Goal: Information Seeking & Learning: Learn about a topic

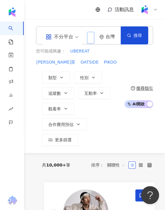
click at [88, 35] on input "search" at bounding box center [90, 38] width 7 height 12
click at [89, 37] on input "search" at bounding box center [90, 38] width 7 height 12
click at [90, 38] on input "search" at bounding box center [90, 38] width 7 height 12
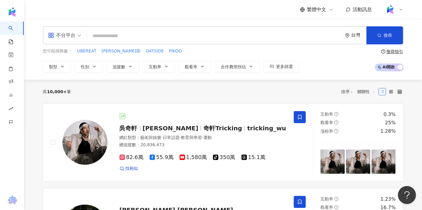
click at [165, 37] on input "search" at bounding box center [214, 35] width 250 height 11
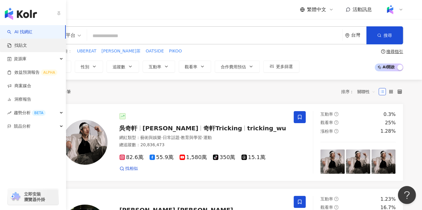
drag, startPoint x: 14, startPoint y: 44, endPoint x: 21, endPoint y: 45, distance: 6.8
click at [14, 44] on link "找貼文" at bounding box center [17, 46] width 20 height 6
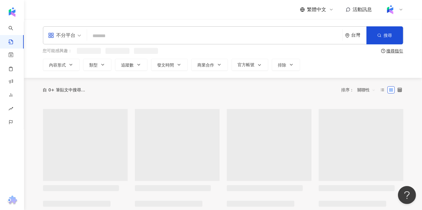
click at [122, 37] on input "search" at bounding box center [214, 35] width 250 height 13
type input "*******"
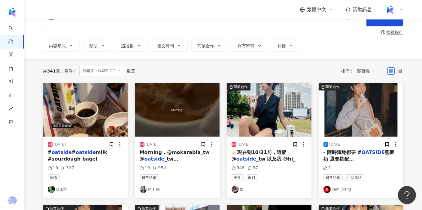
scroll to position [33, 0]
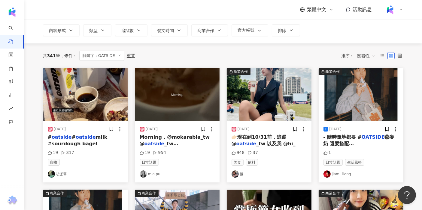
click at [165, 54] on span "關聯性" at bounding box center [366, 56] width 18 height 10
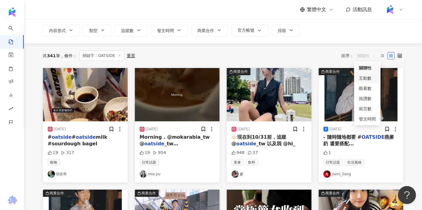
click at [165, 77] on div "互動數" at bounding box center [367, 78] width 17 height 7
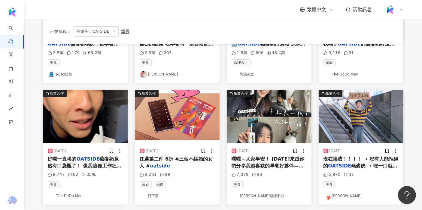
scroll to position [167, 0]
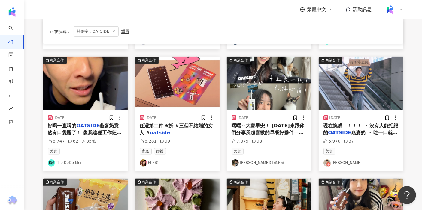
click at [165, 90] on img "button" at bounding box center [269, 83] width 85 height 53
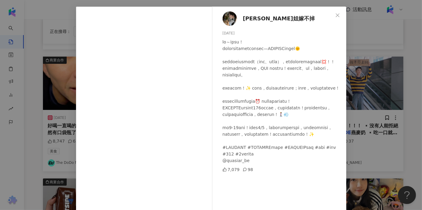
scroll to position [0, 0]
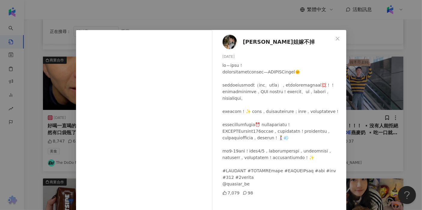
click at [165, 39] on span "[PERSON_NAME]姐嫁不掉" at bounding box center [279, 42] width 72 height 8
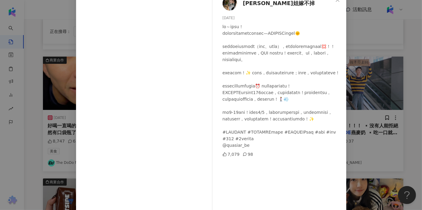
scroll to position [25, 0]
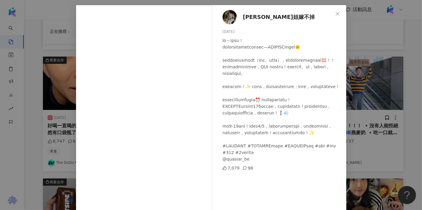
click at [165, 106] on div "喬姐嫁不掉 2025/2/19 7,079 98 查看原始貼文" at bounding box center [211, 105] width 422 height 210
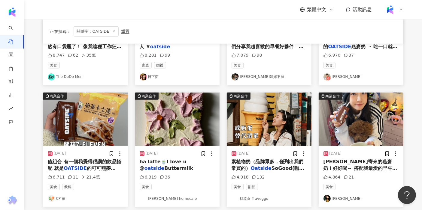
scroll to position [267, 0]
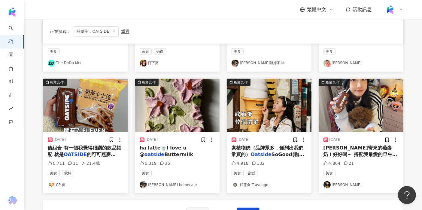
click at [85, 106] on img "button" at bounding box center [85, 105] width 85 height 53
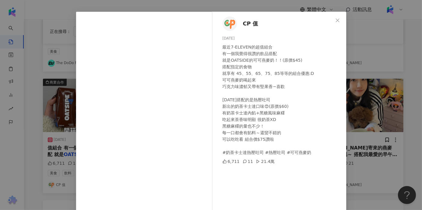
scroll to position [33, 0]
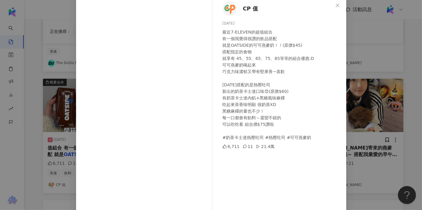
click at [165, 93] on div "CP 值 2025/2/24 最近7-ELEVEN的超值組合 有一個我覺得很讚的飲品搭配 就是OATSIDE的可可燕麥奶！！(原價$45) 搭配指定的食物 就…" at bounding box center [211, 105] width 422 height 210
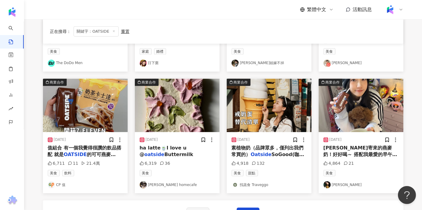
click at [165, 103] on img "button" at bounding box center [269, 105] width 85 height 53
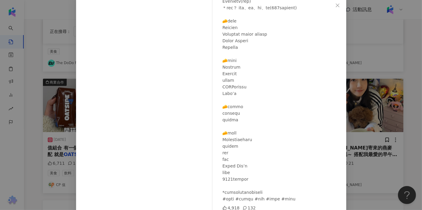
click at [165, 91] on div "找蔬食 Traveggo 2025/3/13 4,918 132 查看原始貼文" at bounding box center [211, 105] width 422 height 210
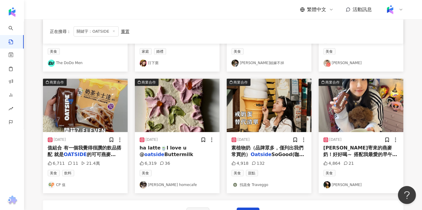
click at [165, 91] on img "button" at bounding box center [360, 105] width 85 height 53
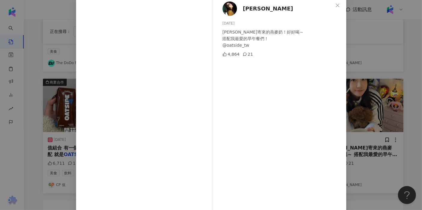
click at [165, 86] on div "魏奇奇 2025/2/20 葆倞寄來的燕麥奶！好好喝～ 搭配我最愛的早午餐們！ @oatside_tw 4,864 21 查看原始貼文" at bounding box center [211, 105] width 422 height 210
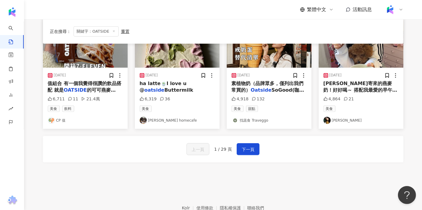
scroll to position [333, 0]
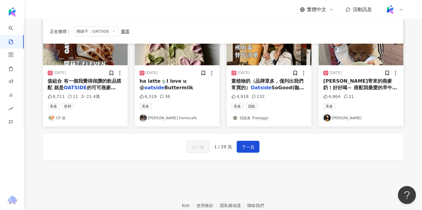
click at [165, 151] on div "上一頁 1 / 29 頁 下一頁" at bounding box center [222, 147] width 73 height 12
click at [165, 146] on span "下一頁" at bounding box center [248, 147] width 13 height 7
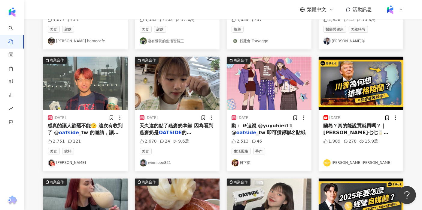
scroll to position [0, 0]
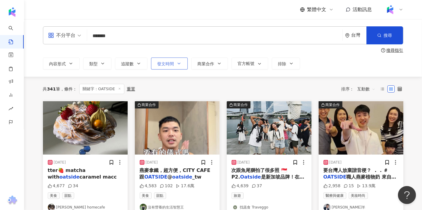
click at [165, 64] on span "發文時間" at bounding box center [165, 64] width 17 height 5
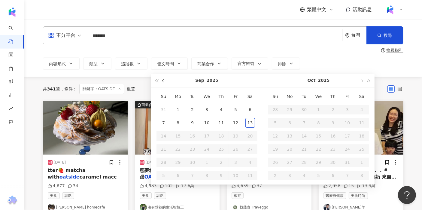
click at [165, 82] on button "button" at bounding box center [163, 81] width 7 height 14
click at [164, 81] on span "button" at bounding box center [163, 80] width 3 height 3
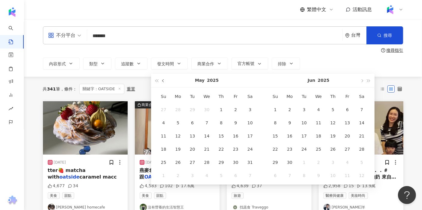
click at [164, 81] on span "button" at bounding box center [163, 80] width 3 height 3
type input "**********"
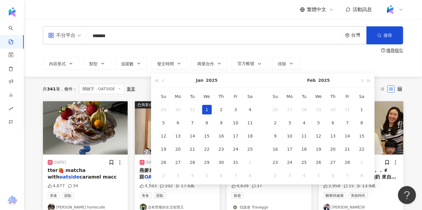
click at [165, 110] on div "1" at bounding box center [207, 110] width 10 height 10
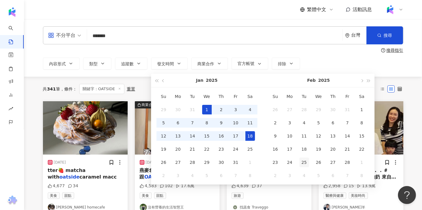
type input "**********"
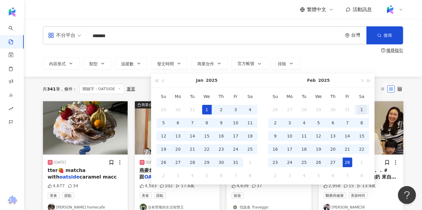
type input "**********"
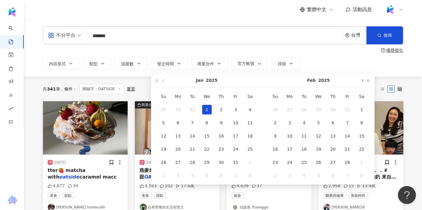
click at [165, 79] on button "button" at bounding box center [361, 81] width 7 height 14
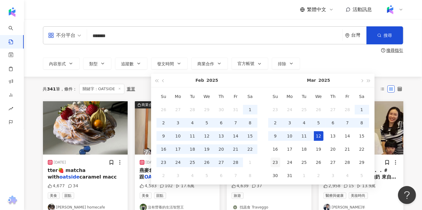
type input "**********"
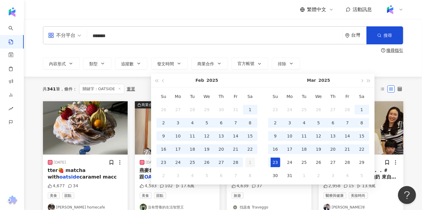
type input "**********"
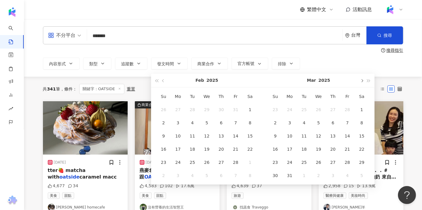
click at [165, 82] on button "button" at bounding box center [361, 81] width 7 height 14
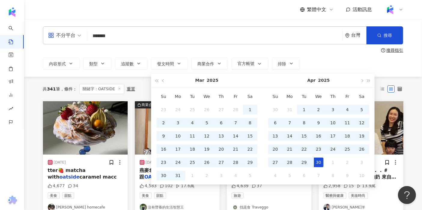
click at [165, 160] on div "30" at bounding box center [319, 163] width 10 height 10
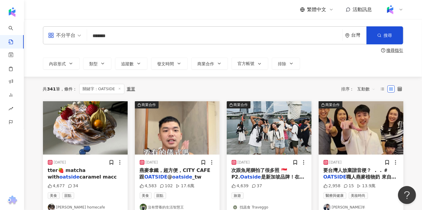
type input "**********"
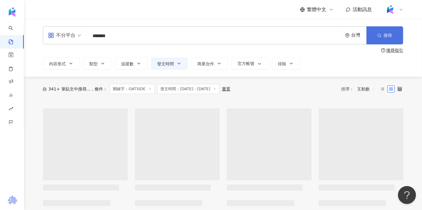
type input "**********"
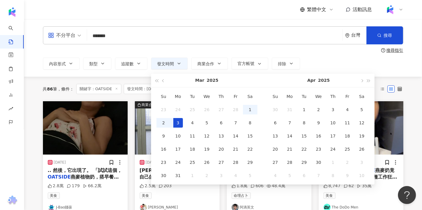
type input "**********"
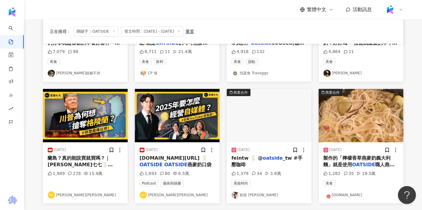
scroll to position [267, 0]
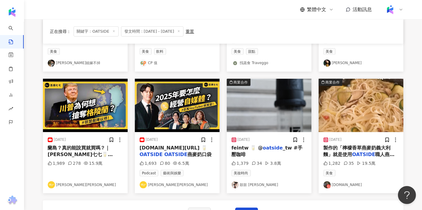
click at [81, 109] on img "button" at bounding box center [85, 105] width 85 height 53
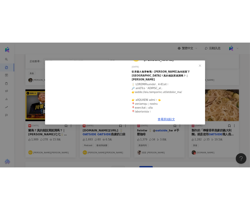
scroll to position [33, 0]
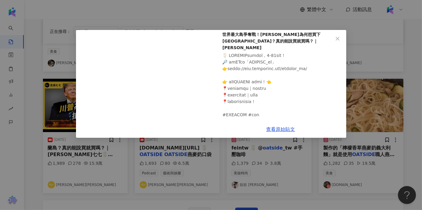
click at [165, 42] on div "志祺七七 2025/2/7 世界最大島爭奪戰！川普為何想買下格陵蘭島？真的能說買就買嗎？｜志祺七七 1,989 278 15.9萬 查看原始貼文" at bounding box center [211, 105] width 422 height 210
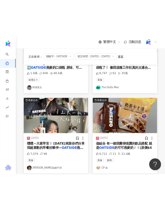
scroll to position [274, 0]
